Goal: Contribute content

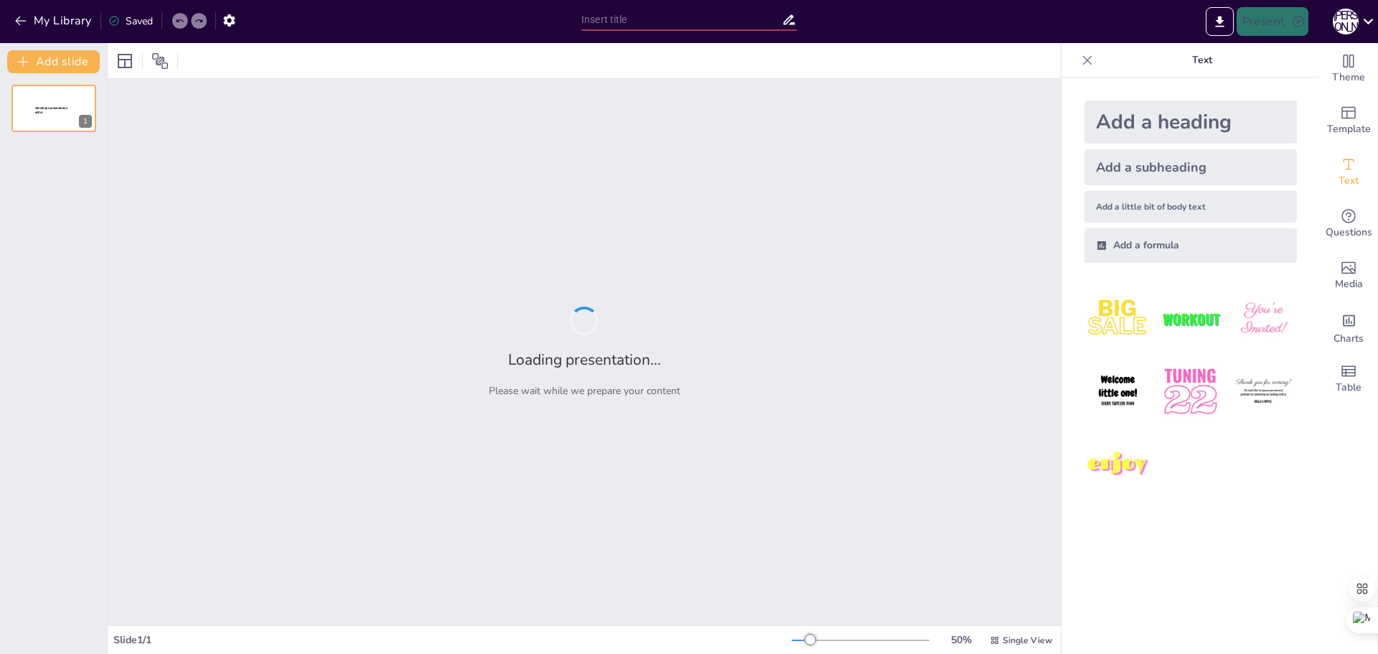
type input "Приоритеты задач в ИТ: Контроль выполнения и поддержка пользователей"
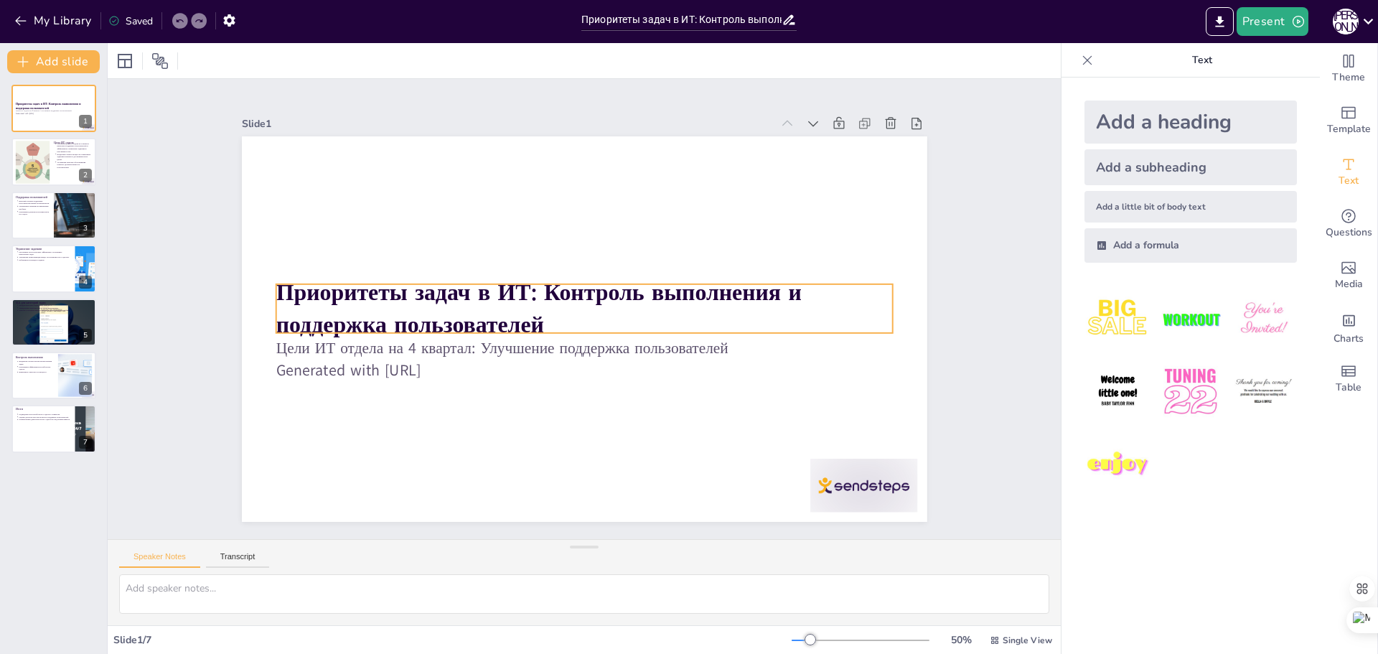
click at [768, 288] on strong "Приоритеты задач в ИТ: Контроль выполнения и поддержка пользователей" at bounding box center [540, 279] width 519 height 192
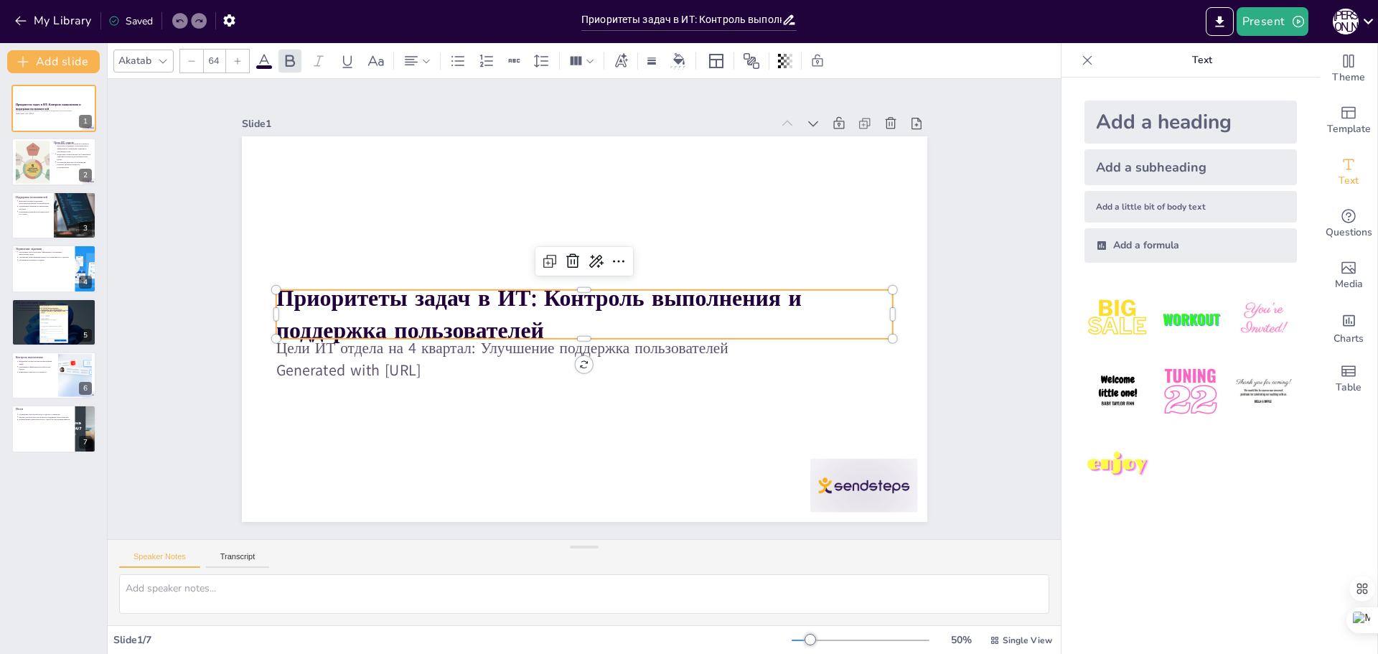
click at [540, 324] on p "Приоритеты задач в ИТ: Контроль выполнения и поддержка пользователей" at bounding box center [584, 314] width 616 height 64
click at [540, 324] on p "Приоритеты задач в ИТ: Контроль выполнения и поддержка пользователей" at bounding box center [583, 314] width 616 height 191
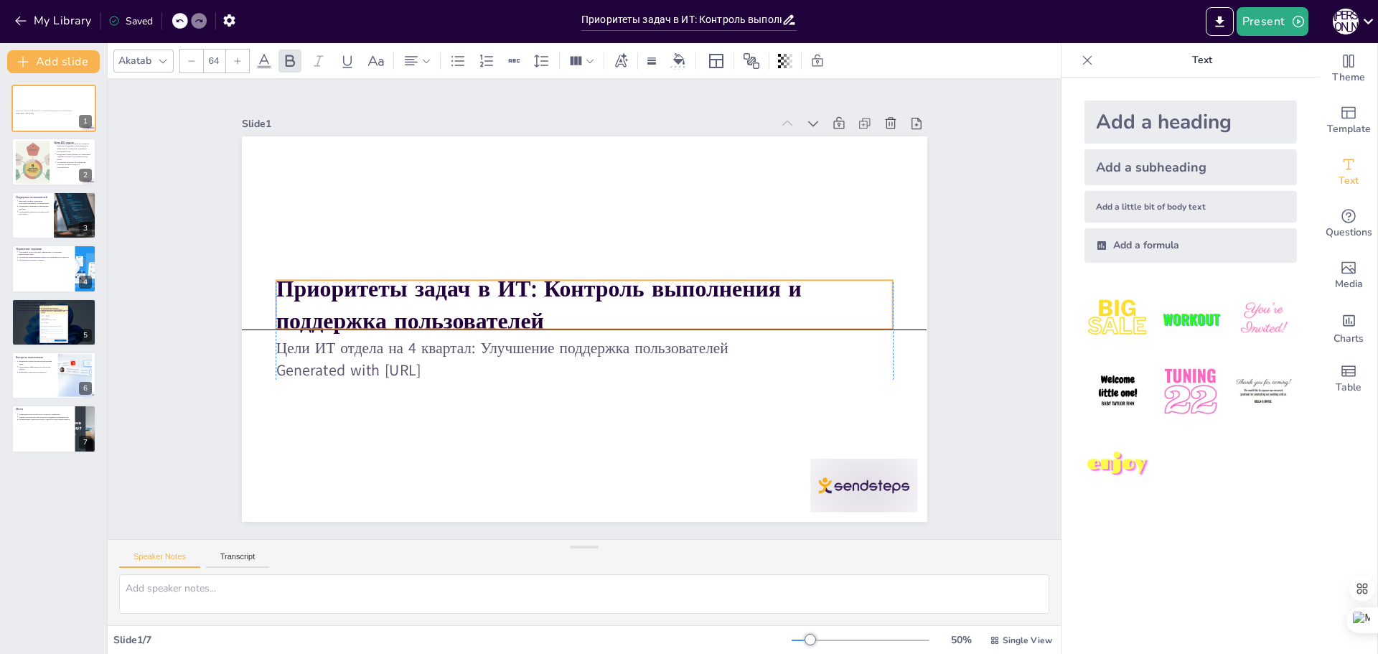
drag, startPoint x: 532, startPoint y: 324, endPoint x: 531, endPoint y: 316, distance: 7.9
click at [531, 316] on strong "Приоритеты задач в ИТ: Контроль выполнения и поддержка пользователей" at bounding box center [538, 304] width 525 height 63
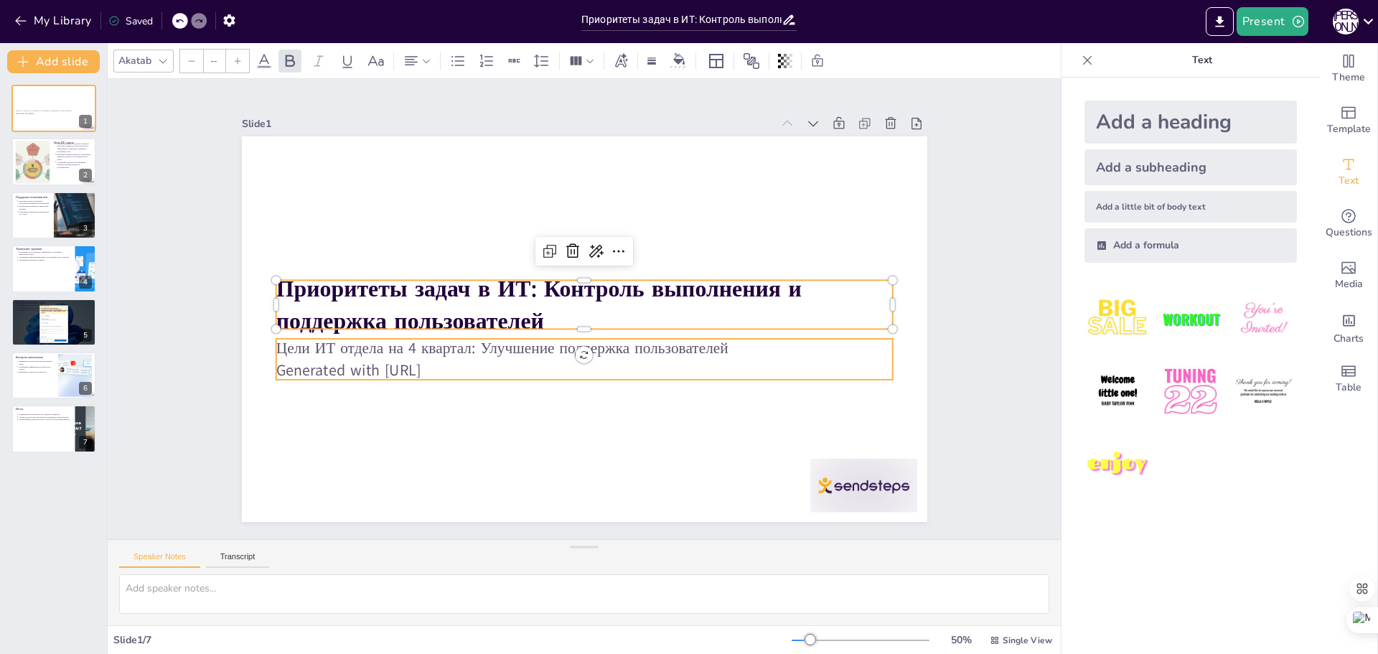
type input "43"
click at [483, 364] on p "Generated with [URL]" at bounding box center [584, 370] width 616 height 22
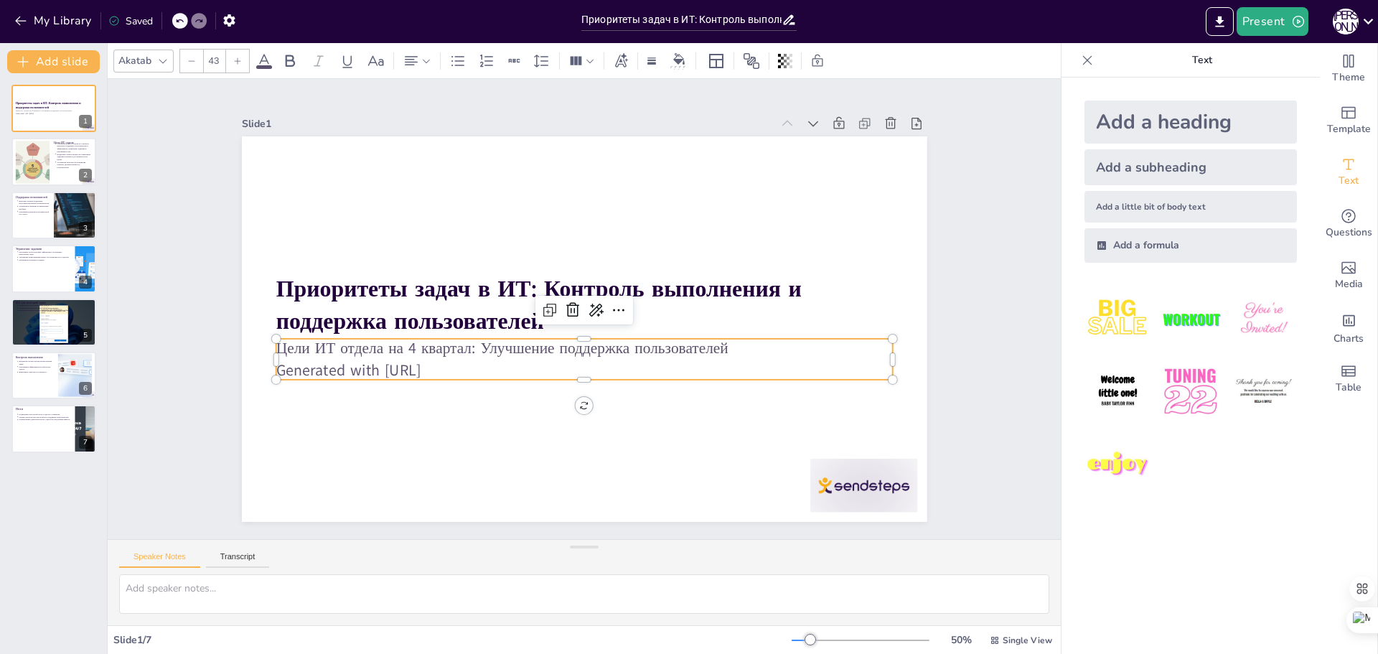
click at [482, 364] on p "Generated with [URL]" at bounding box center [584, 370] width 616 height 22
click at [465, 364] on p "Generated with [URL]" at bounding box center [578, 368] width 616 height 85
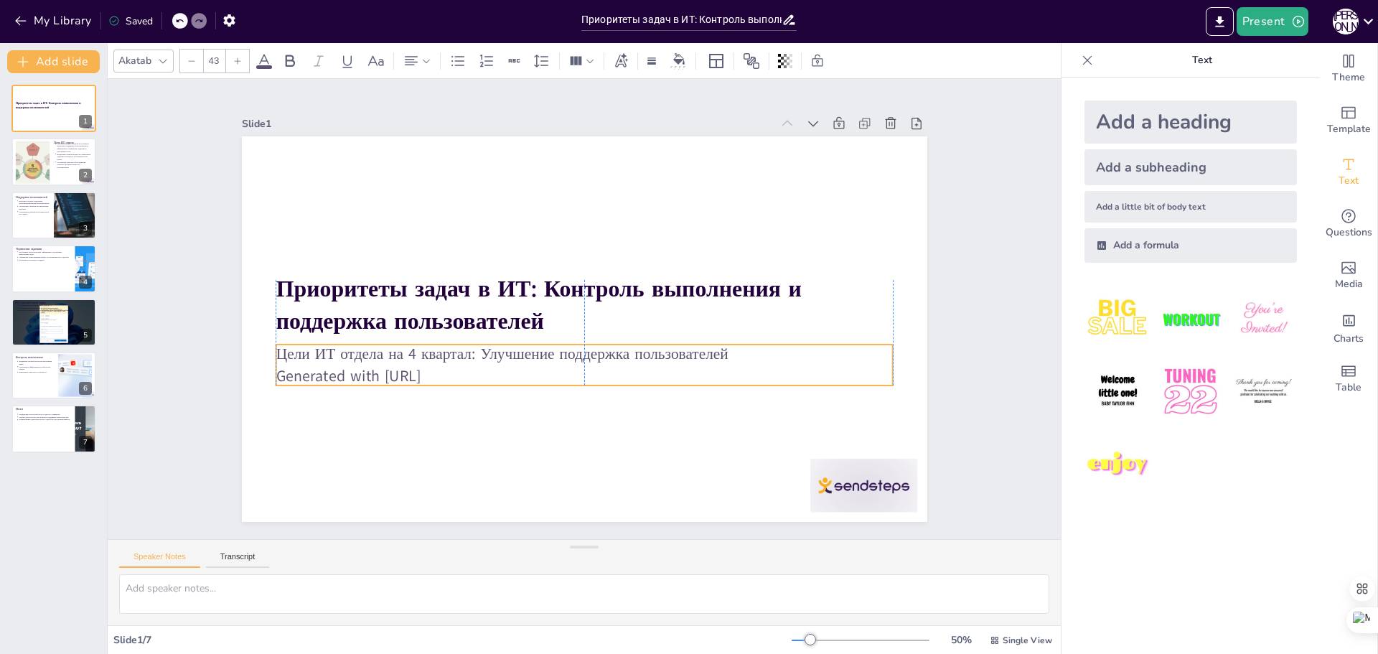
drag, startPoint x: 442, startPoint y: 374, endPoint x: 459, endPoint y: 370, distance: 16.9
click at [459, 370] on p "Generated with [URL]" at bounding box center [563, 372] width 593 height 211
click at [460, 370] on p "Generated with [URL]" at bounding box center [577, 374] width 616 height 85
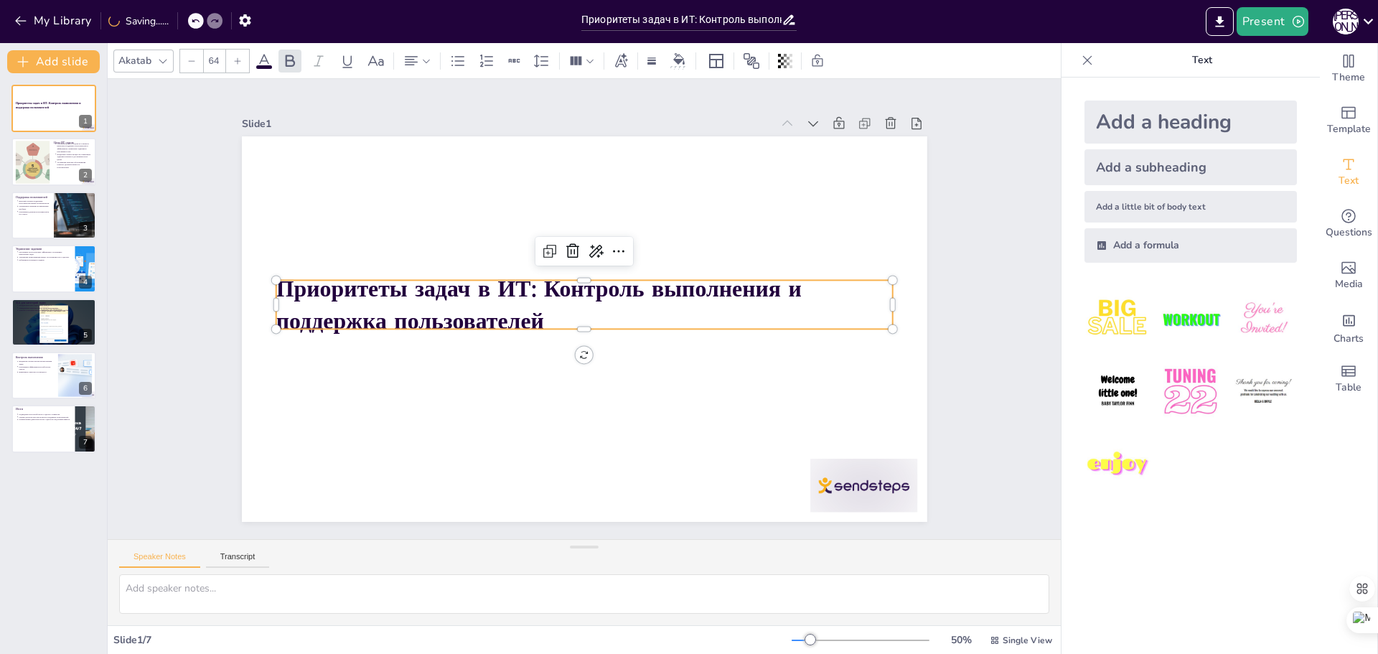
click at [564, 312] on p "Приоритеты задач в ИТ: Контроль выполнения и поддержка пользователей" at bounding box center [584, 305] width 616 height 64
click at [548, 311] on p "Приоритеты задач в ИТ: Контроль выполнения и поддержка пользователей" at bounding box center [585, 304] width 589 height 309
click at [548, 311] on p "Приоритеты задач в ИТ: Контроль выполнения и поддержка пользователей" at bounding box center [584, 305] width 616 height 64
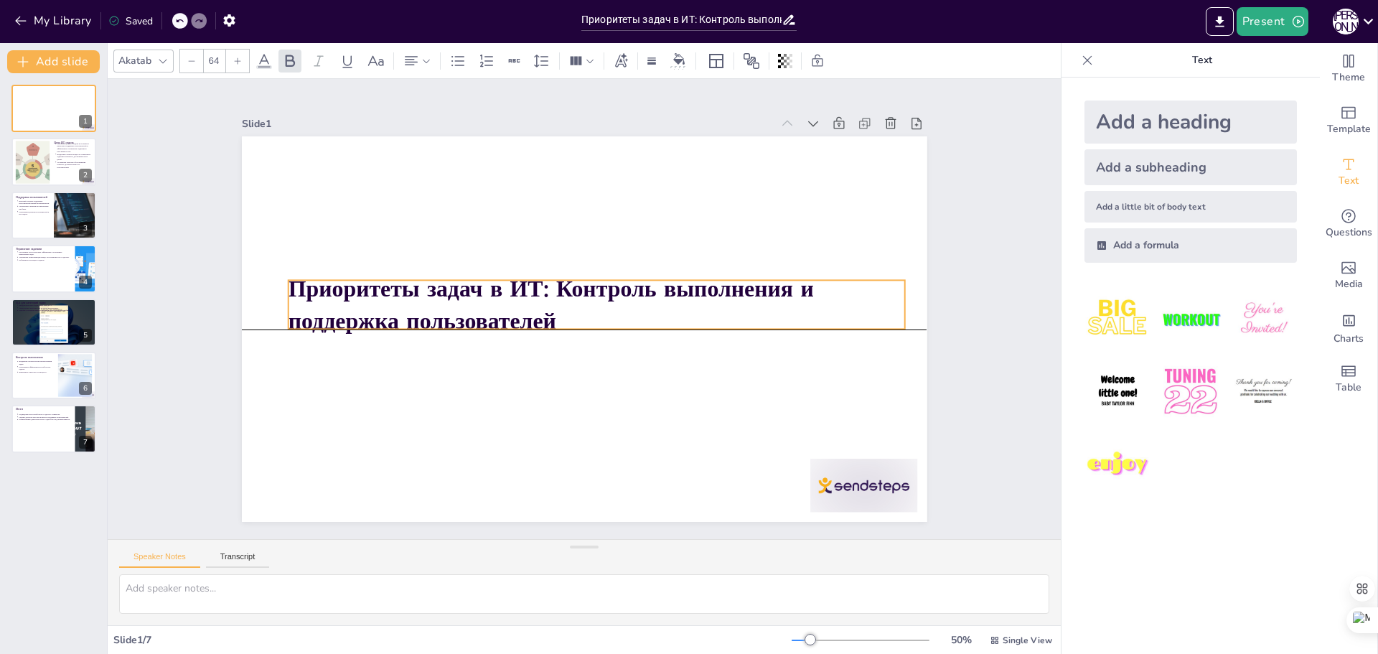
drag, startPoint x: 532, startPoint y: 314, endPoint x: 548, endPoint y: 319, distance: 17.5
click at [548, 319] on p "Приоритеты задач в ИТ: Контроль выполнения и поддержка пользователей" at bounding box center [596, 305] width 616 height 64
click at [545, 312] on p "Приоритеты задач в ИТ: Контроль выполнения и поддержка пользователей" at bounding box center [597, 308] width 606 height 251
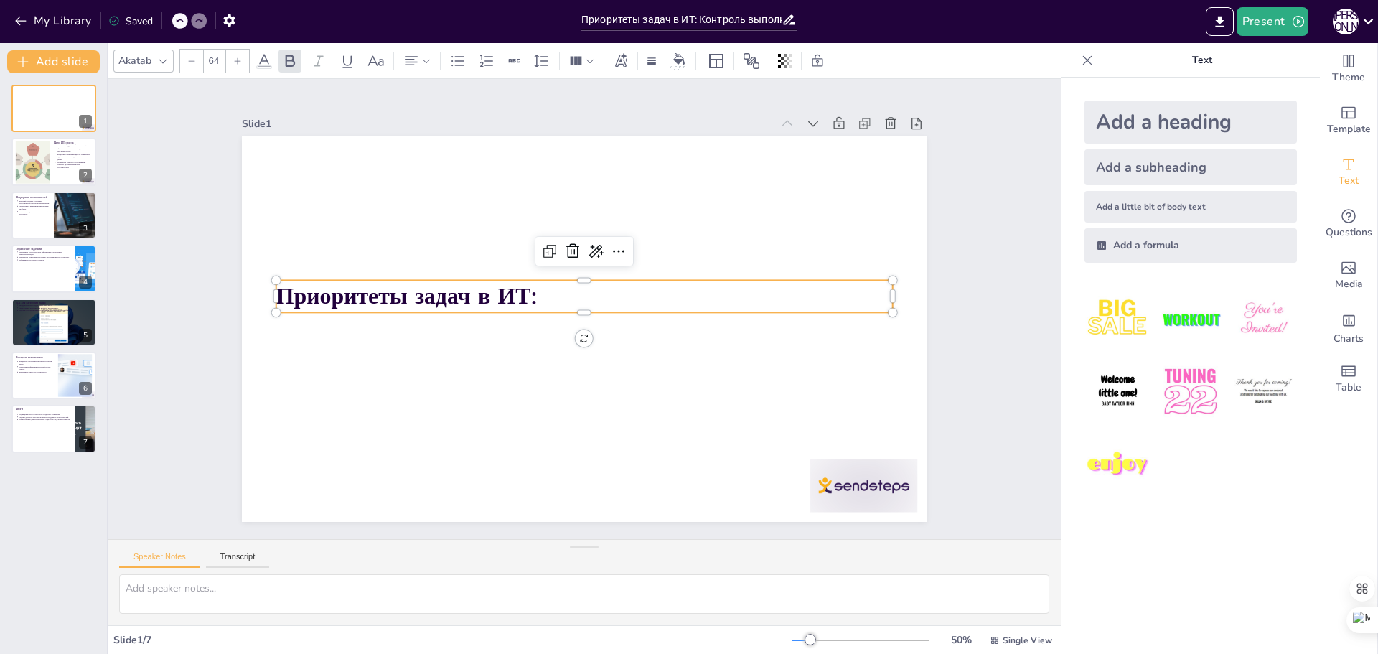
click at [537, 291] on p "Приоритеты задач в ИТ:" at bounding box center [585, 296] width 616 height 96
click at [60, 159] on button at bounding box center [63, 150] width 17 height 17
type textarea "Loremips dolo sitametcon adipiscinge seddoe TE incidi, utlabor etdolorem aliqua…"
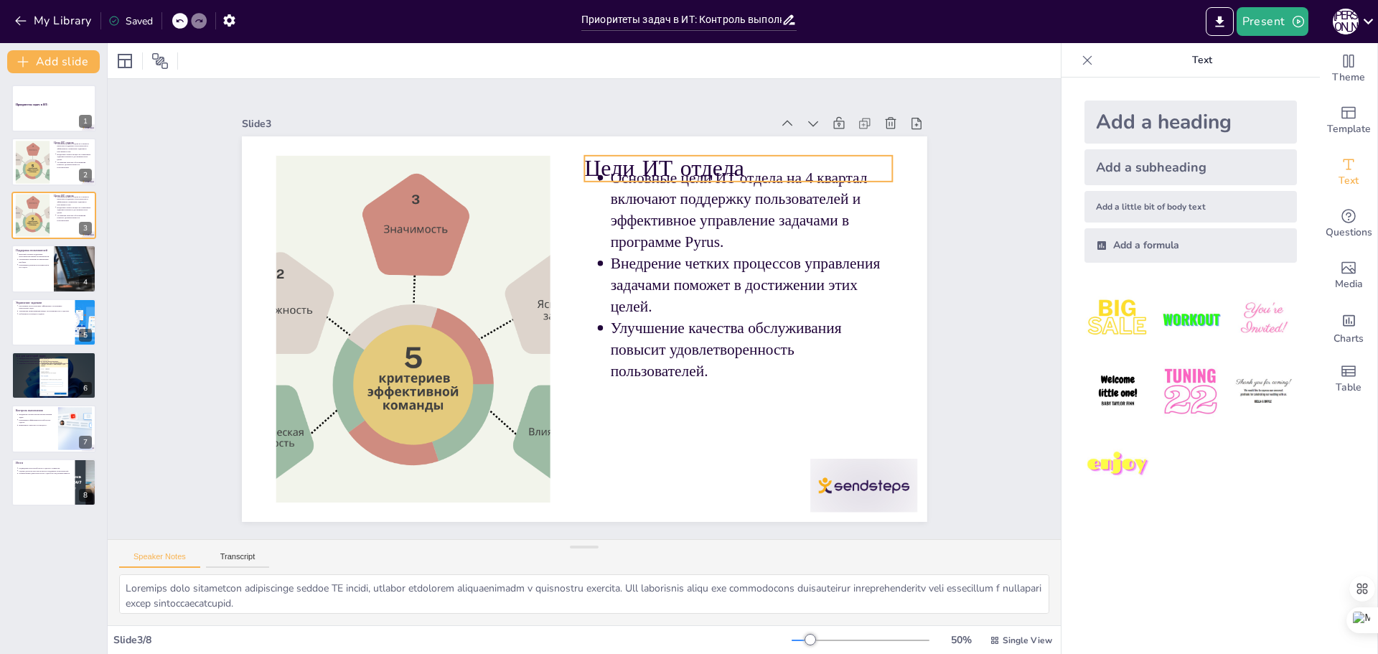
click at [788, 156] on p "Цели ИТ отдела" at bounding box center [764, 203] width 308 height 95
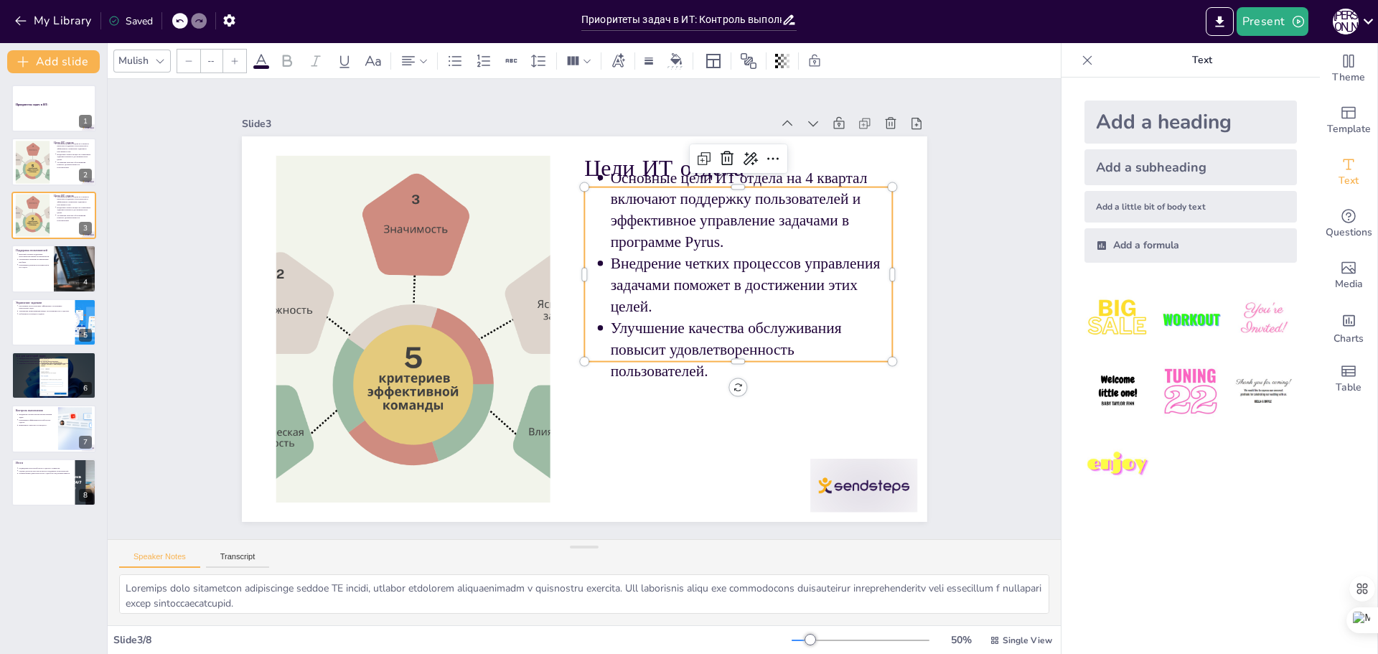
type input "43"
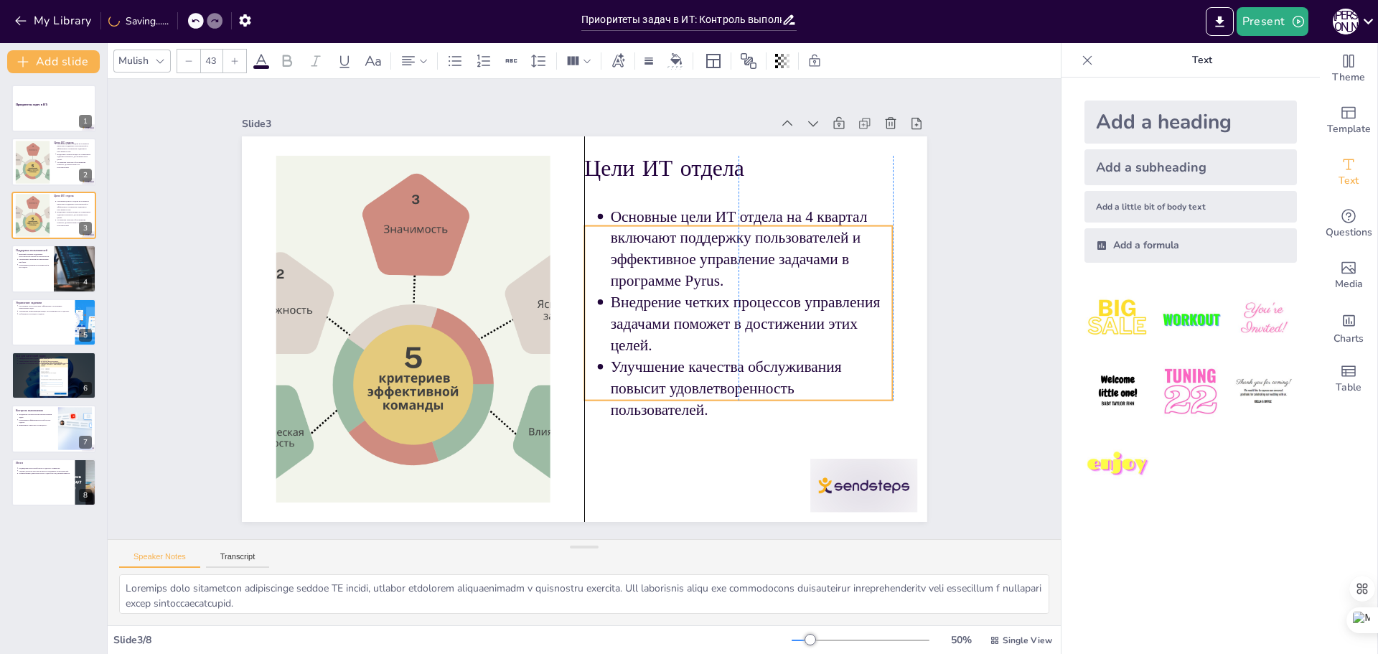
drag, startPoint x: 779, startPoint y: 194, endPoint x: 777, endPoint y: 233, distance: 38.8
click at [777, 233] on p "Основные цели ИТ отдела на 4 квартал включают поддержку пользователей и эффекти…" at bounding box center [751, 249] width 282 height 86
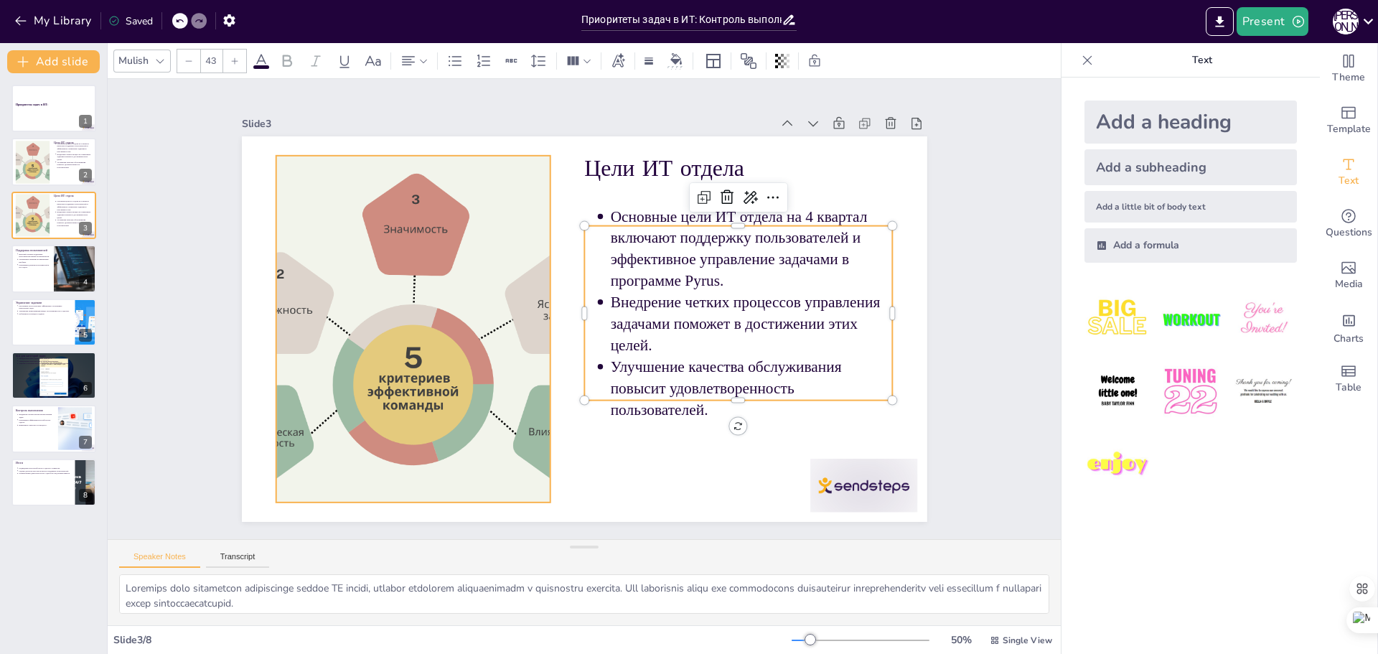
click at [439, 304] on div at bounding box center [425, 241] width 574 height 532
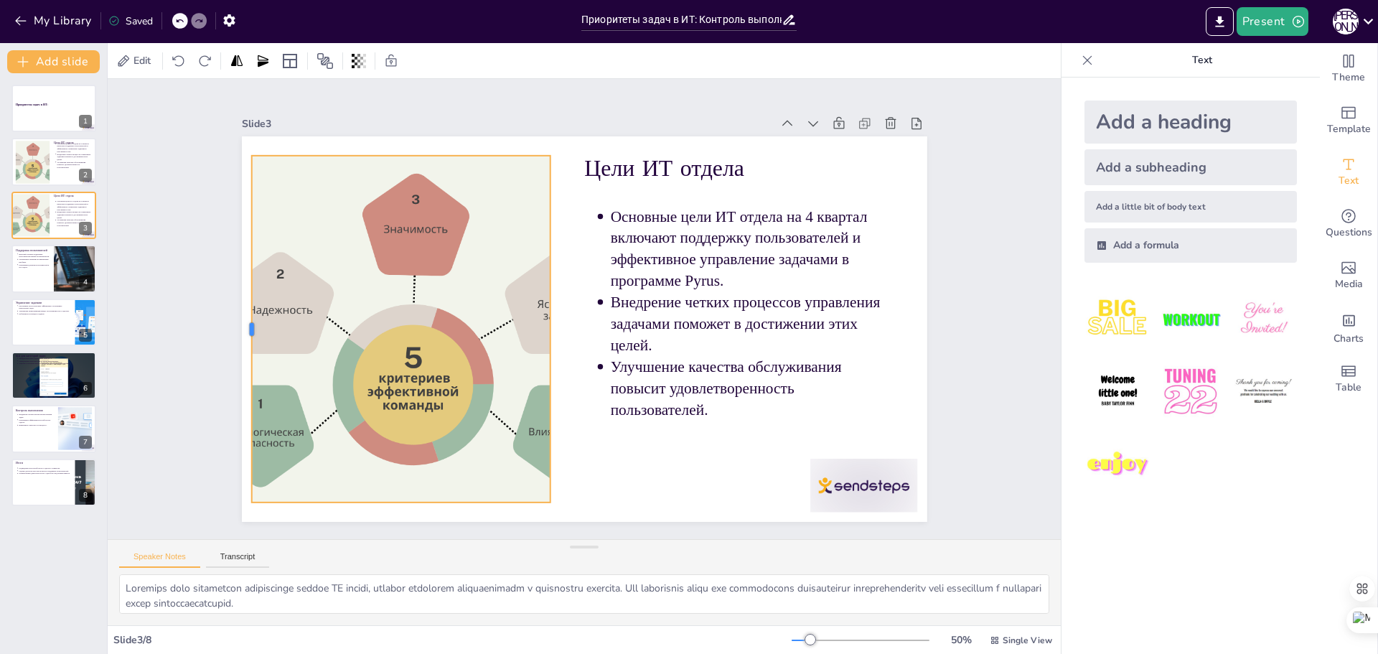
drag, startPoint x: 263, startPoint y: 322, endPoint x: 256, endPoint y: 323, distance: 7.2
click at [241, 324] on div at bounding box center [248, 259] width 83 height 342
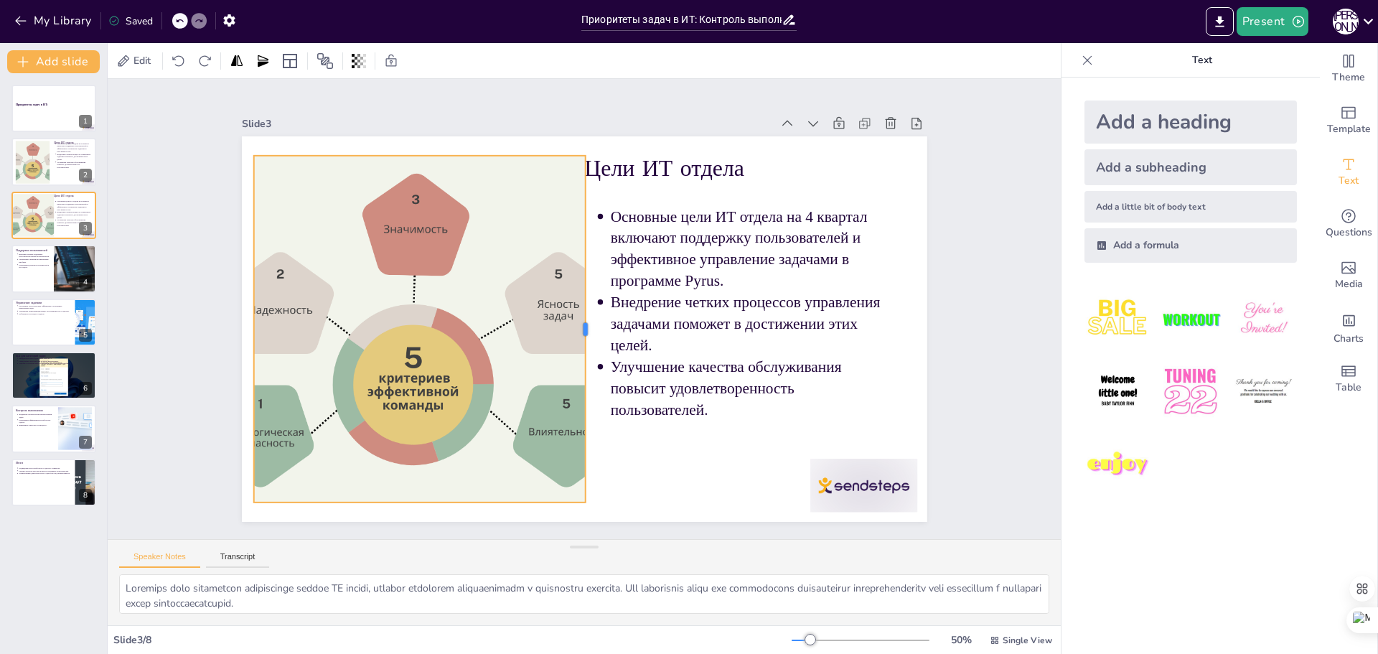
drag, startPoint x: 540, startPoint y: 323, endPoint x: 575, endPoint y: 322, distance: 35.2
click at [575, 322] on div at bounding box center [581, 329] width 151 height 321
click at [357, 313] on div at bounding box center [412, 293] width 525 height 436
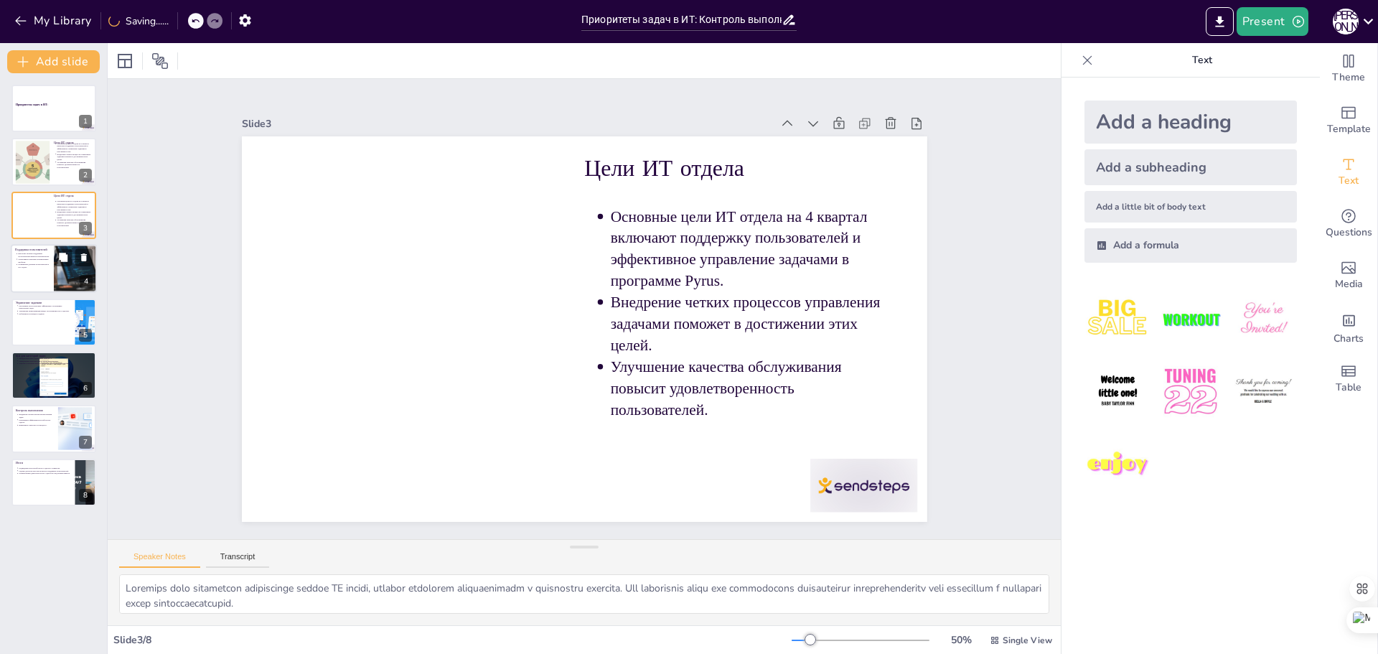
click at [54, 270] on div at bounding box center [75, 268] width 69 height 49
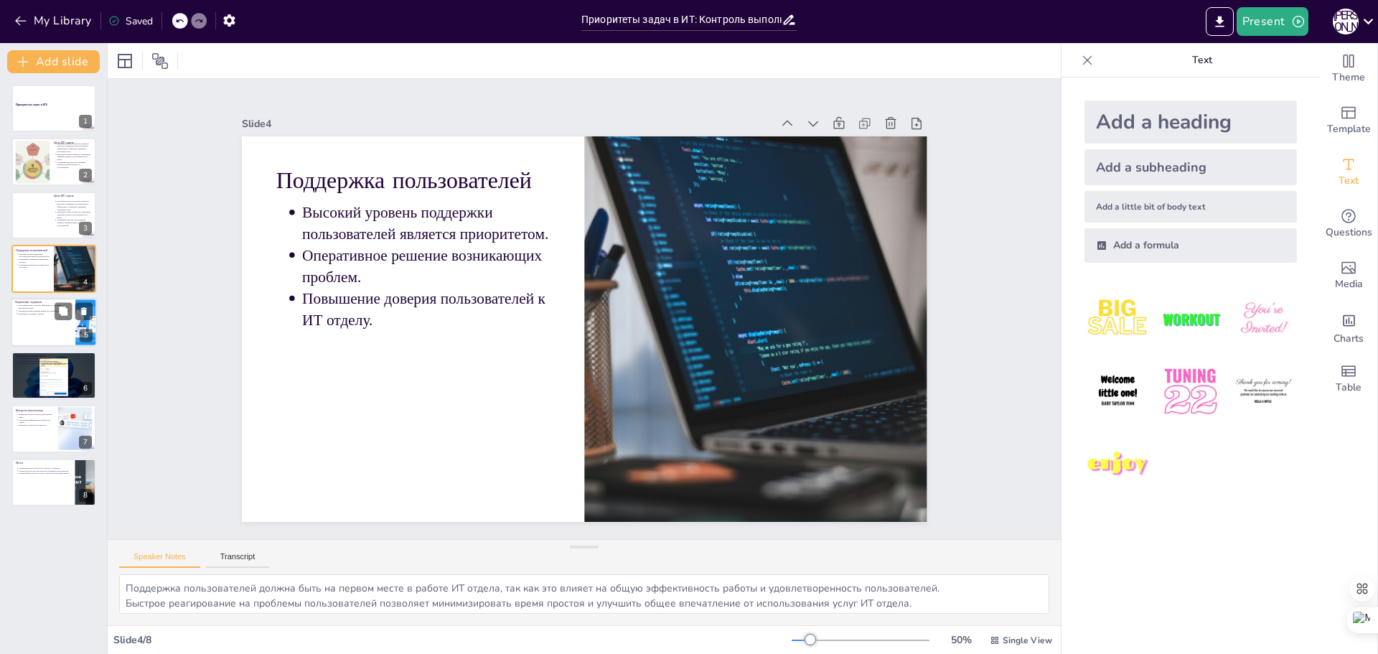
click at [37, 324] on div at bounding box center [54, 322] width 86 height 49
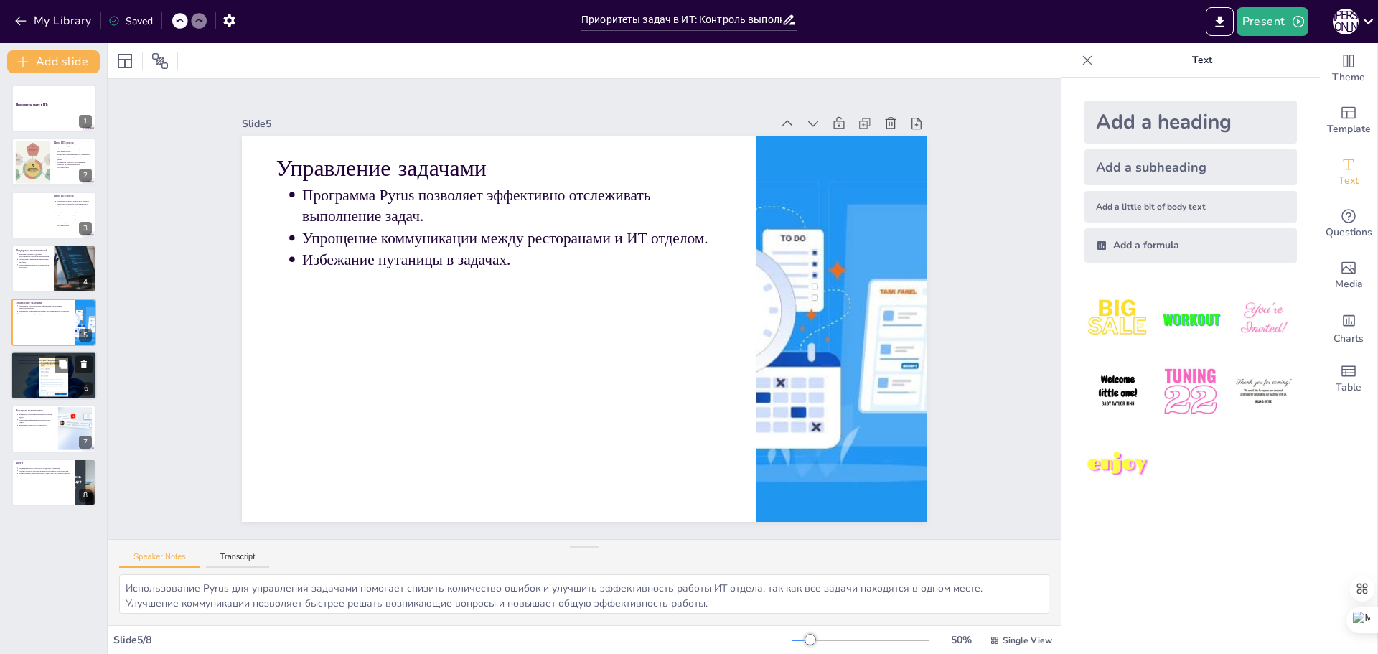
click at [53, 373] on div at bounding box center [54, 375] width 86 height 49
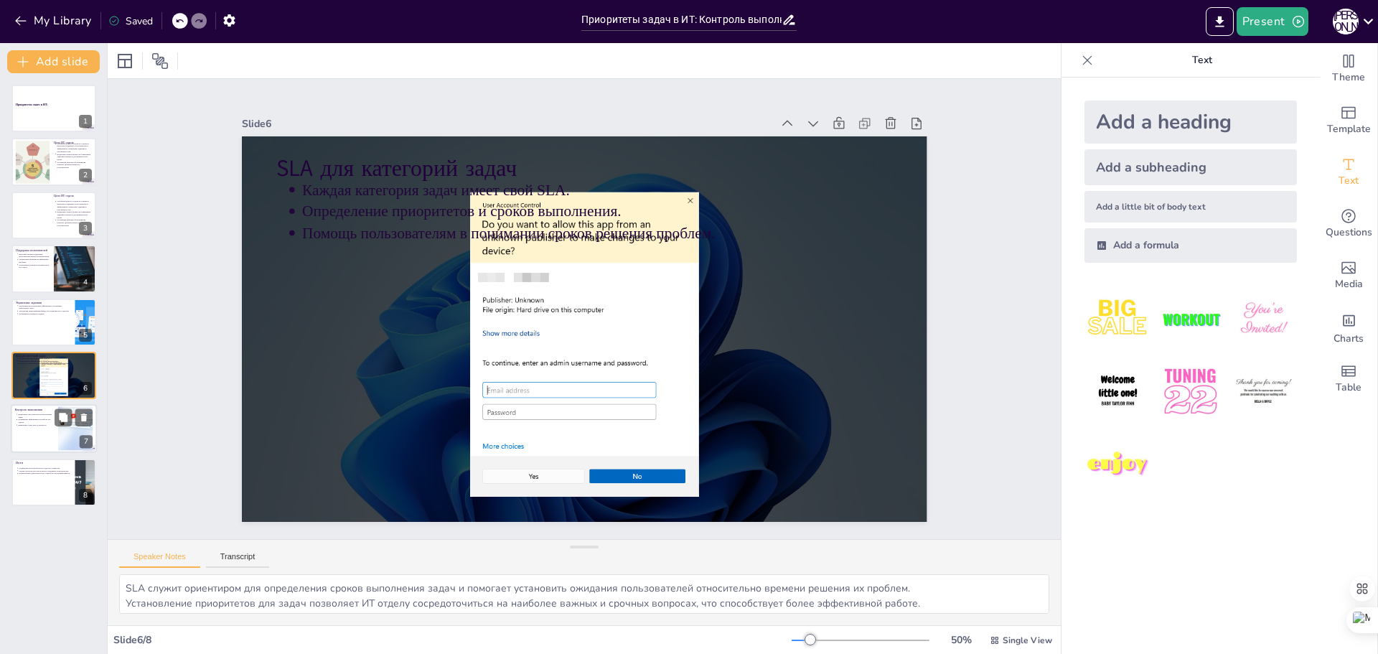
click at [50, 426] on div at bounding box center [54, 429] width 86 height 49
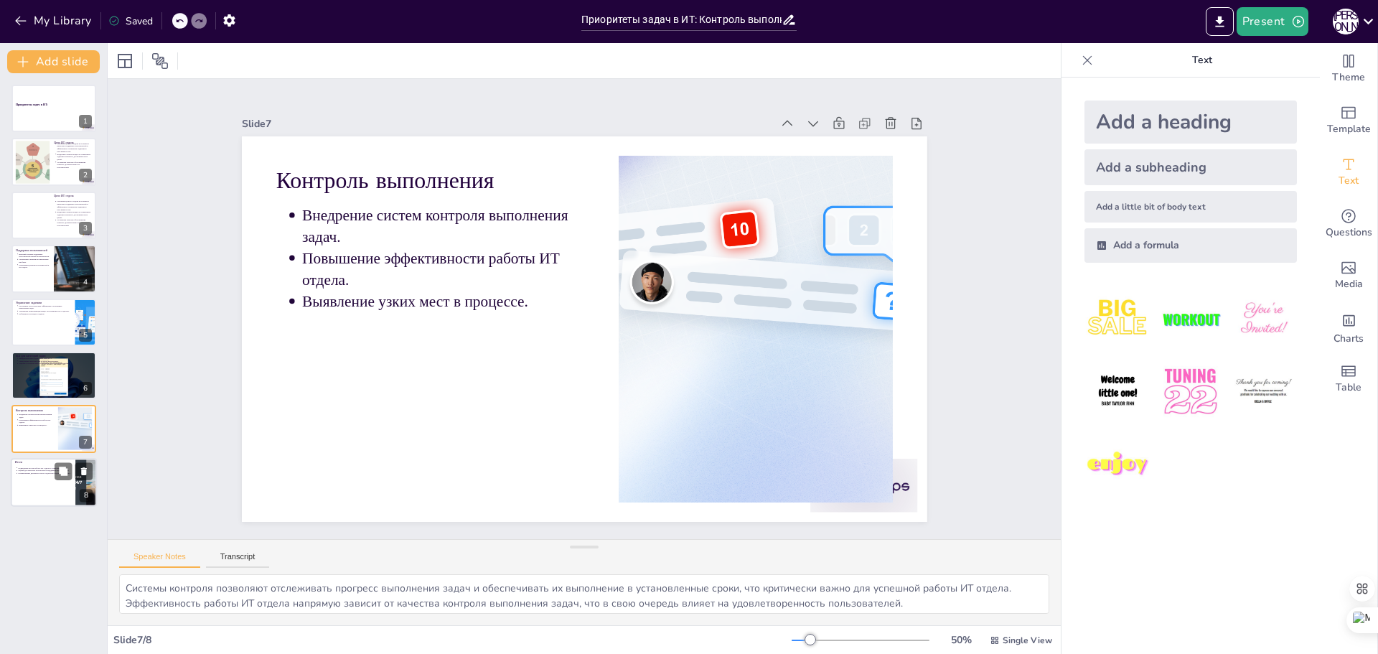
drag, startPoint x: 50, startPoint y: 483, endPoint x: 48, endPoint y: 473, distance: 10.1
click at [49, 481] on div at bounding box center [54, 482] width 86 height 49
type textarea "Итоги работы позволяют оценить успехи и недостатки, что является важным этапом …"
